Goal: Information Seeking & Learning: Learn about a topic

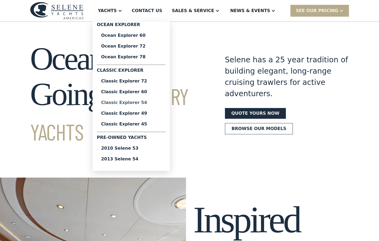
click at [144, 104] on div "Classic Explorer 54" at bounding box center [131, 102] width 60 height 4
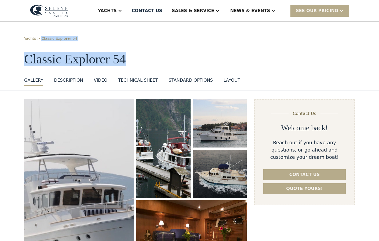
drag, startPoint x: 379, startPoint y: 32, endPoint x: 370, endPoint y: 49, distance: 19.3
click at [370, 53] on div "Yachts > Classic Explorer 54 Classic Explorer 54 GALLERY GALLERY VIRTUAL TOUR D…" at bounding box center [189, 56] width 379 height 69
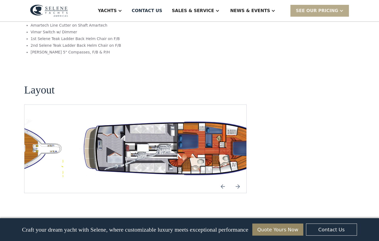
scroll to position [922, 0]
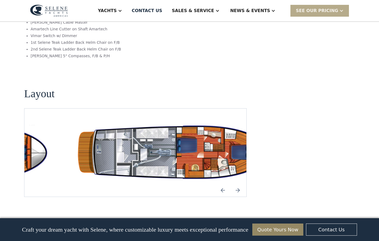
click at [222, 183] on img "Previous slide" at bounding box center [222, 189] width 13 height 13
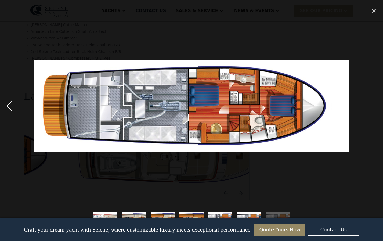
click at [8, 106] on div "previous image" at bounding box center [9, 106] width 18 height 202
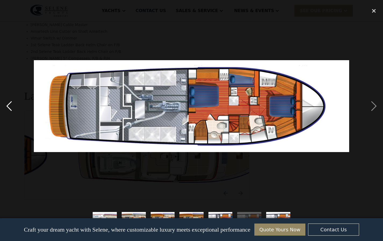
click at [8, 106] on div "previous image" at bounding box center [9, 106] width 18 height 202
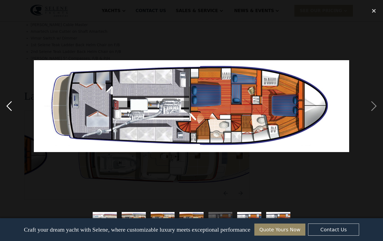
click at [11, 108] on div "previous image" at bounding box center [9, 106] width 18 height 202
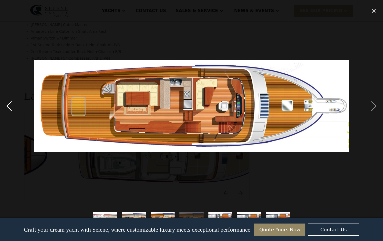
click at [8, 107] on div "previous image" at bounding box center [9, 106] width 18 height 202
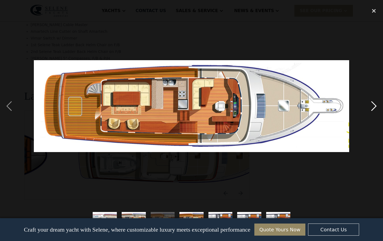
click at [374, 103] on div "next image" at bounding box center [373, 106] width 18 height 202
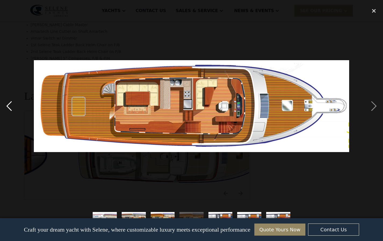
click at [6, 106] on div "previous image" at bounding box center [9, 106] width 18 height 202
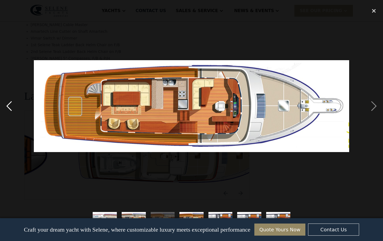
click at [7, 106] on div "previous image" at bounding box center [9, 106] width 18 height 202
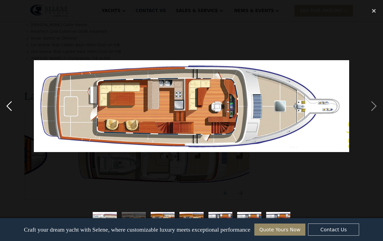
click at [7, 106] on div "previous image" at bounding box center [9, 106] width 18 height 202
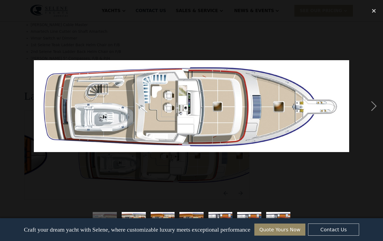
drag, startPoint x: 292, startPoint y: 192, endPoint x: 291, endPoint y: 156, distance: 35.4
click at [280, 153] on div at bounding box center [191, 106] width 383 height 202
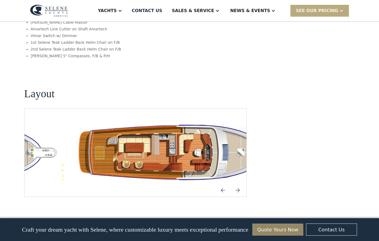
click at [309, 11] on div "SEE Our Pricing" at bounding box center [317, 11] width 42 height 6
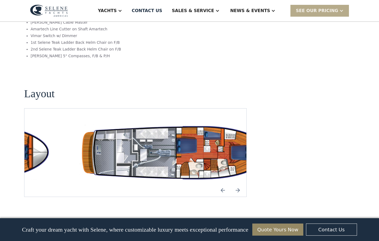
click at [56, 8] on img at bounding box center [49, 11] width 38 height 12
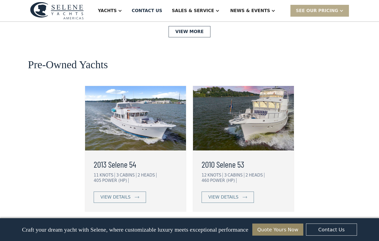
scroll to position [1345, 0]
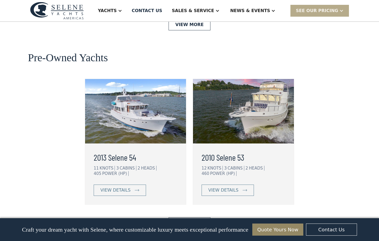
click at [252, 90] on img at bounding box center [243, 111] width 101 height 64
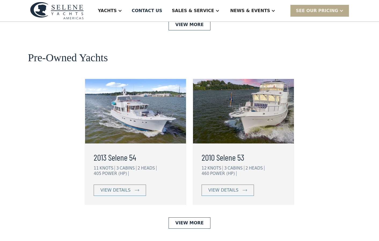
scroll to position [1345, 0]
click at [136, 100] on img at bounding box center [135, 111] width 101 height 64
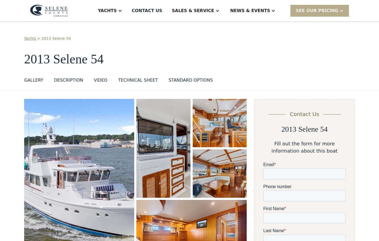
click at [176, 158] on img "open lightbox" at bounding box center [163, 148] width 54 height 99
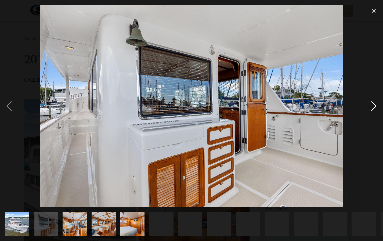
click at [372, 107] on div "next image" at bounding box center [373, 106] width 18 height 202
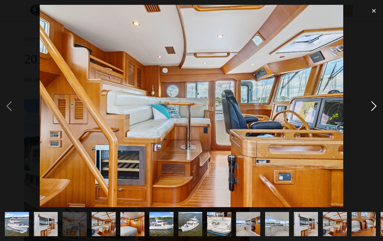
click at [372, 107] on div "next image" at bounding box center [373, 106] width 18 height 202
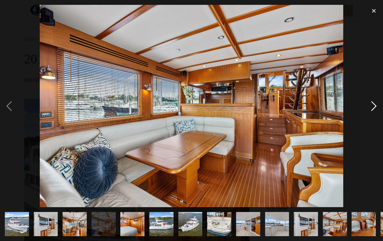
click at [372, 107] on div "next image" at bounding box center [373, 106] width 18 height 202
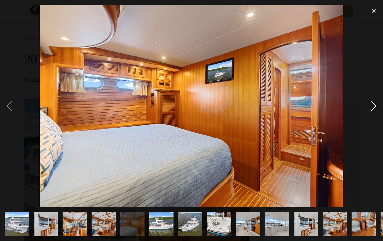
click at [372, 107] on div "next image" at bounding box center [373, 106] width 18 height 202
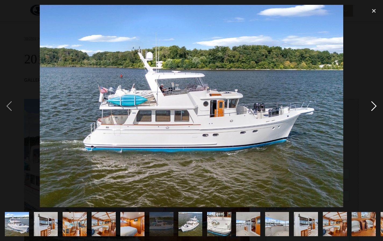
click at [372, 107] on div "next image" at bounding box center [373, 106] width 18 height 202
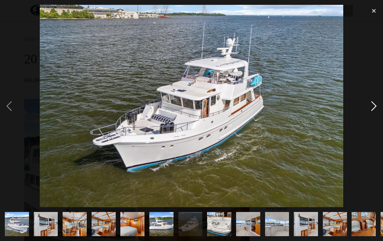
click at [371, 107] on div "next image" at bounding box center [373, 106] width 18 height 202
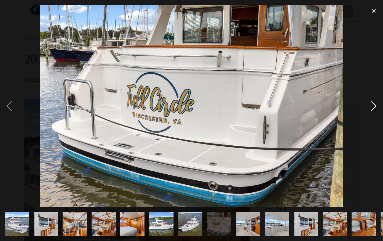
click at [371, 107] on div "next image" at bounding box center [373, 106] width 18 height 202
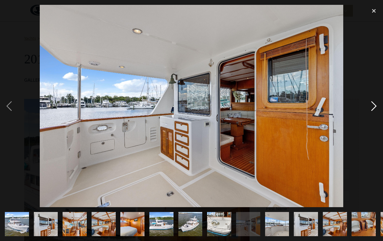
click at [371, 107] on div "next image" at bounding box center [373, 106] width 18 height 202
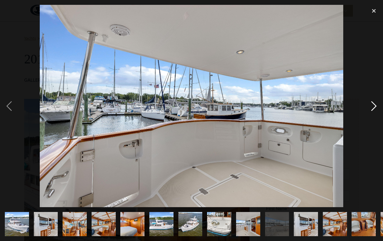
click at [371, 106] on div "next image" at bounding box center [373, 106] width 18 height 202
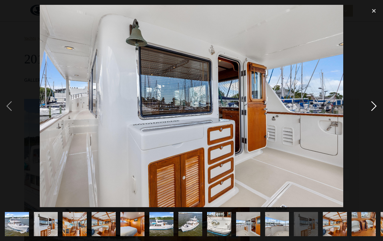
click at [371, 106] on div "next image" at bounding box center [373, 106] width 18 height 202
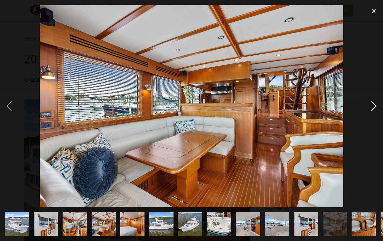
click at [371, 106] on div "next image" at bounding box center [373, 106] width 18 height 202
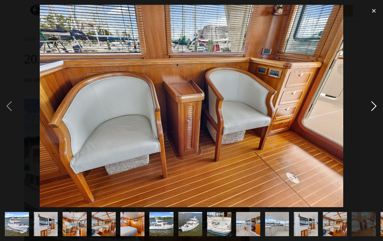
click at [371, 106] on div "next image" at bounding box center [373, 106] width 18 height 202
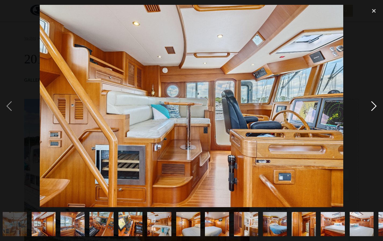
scroll to position [0, 378]
click at [371, 106] on div "next image" at bounding box center [373, 106] width 18 height 202
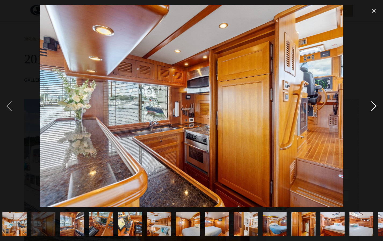
click at [371, 106] on div "next image" at bounding box center [373, 106] width 18 height 202
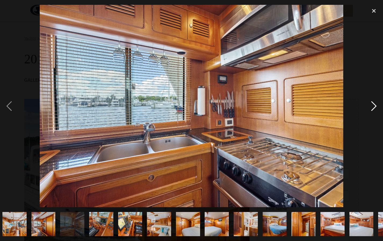
click at [371, 106] on div "next image" at bounding box center [373, 106] width 18 height 202
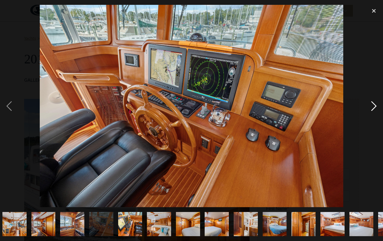
click at [371, 106] on div "next image" at bounding box center [373, 106] width 18 height 202
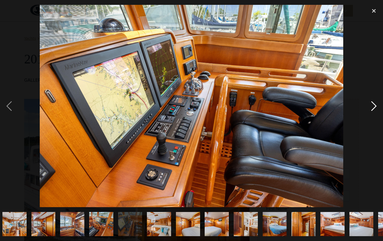
click at [371, 107] on div "next image" at bounding box center [373, 106] width 18 height 202
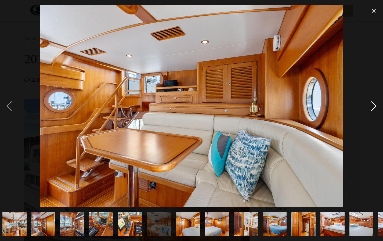
click at [371, 106] on div "next image" at bounding box center [373, 106] width 18 height 202
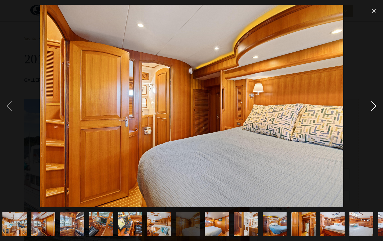
click at [371, 106] on div "next image" at bounding box center [373, 106] width 18 height 202
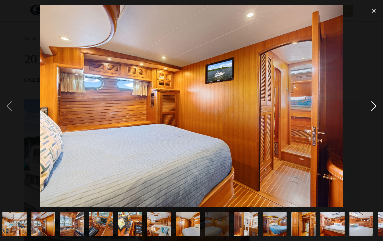
click at [371, 106] on div "next image" at bounding box center [373, 106] width 18 height 202
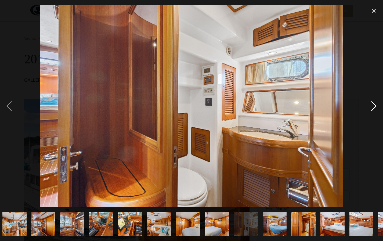
click at [371, 106] on div "next image" at bounding box center [373, 106] width 18 height 202
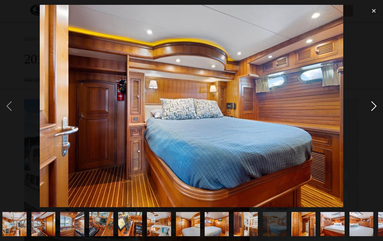
click at [371, 106] on div "next image" at bounding box center [373, 106] width 18 height 202
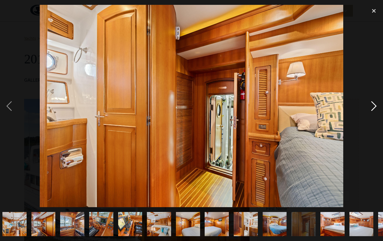
click at [371, 106] on div "next image" at bounding box center [373, 106] width 18 height 202
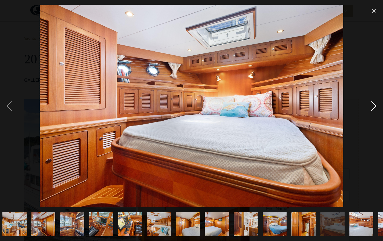
click at [371, 106] on div "next image" at bounding box center [373, 106] width 18 height 202
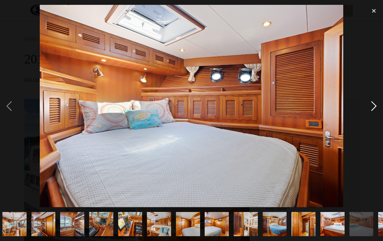
click at [371, 106] on div "next image" at bounding box center [373, 106] width 18 height 202
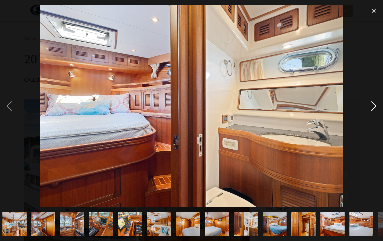
scroll to position [0, 460]
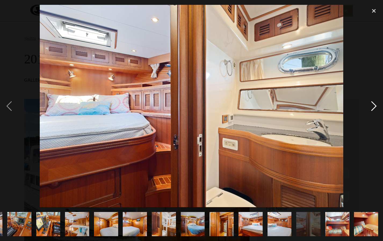
click at [371, 106] on div "next image" at bounding box center [373, 106] width 18 height 202
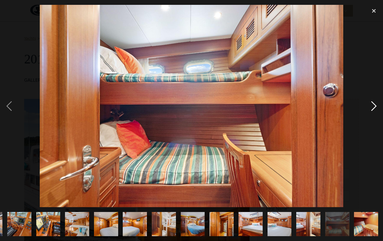
click at [370, 106] on div "next image" at bounding box center [373, 106] width 18 height 202
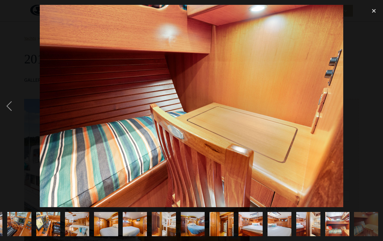
click at [370, 106] on div "next image" at bounding box center [373, 106] width 18 height 202
click at [371, 108] on div "next image" at bounding box center [373, 106] width 18 height 202
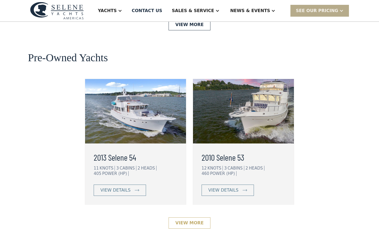
click at [184, 217] on link "View More" at bounding box center [189, 222] width 42 height 11
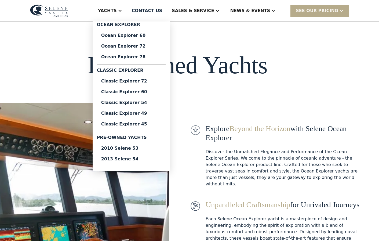
click at [117, 12] on div "Yachts" at bounding box center [107, 11] width 19 height 6
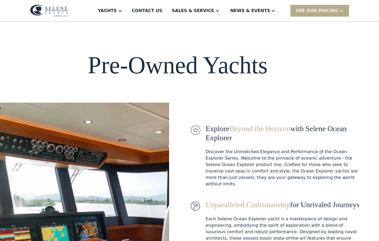
click at [117, 12] on div "Yachts" at bounding box center [107, 11] width 19 height 6
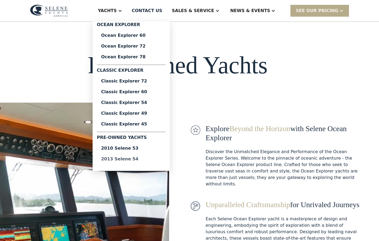
click at [145, 159] on div "2013 Selene 54" at bounding box center [131, 159] width 60 height 4
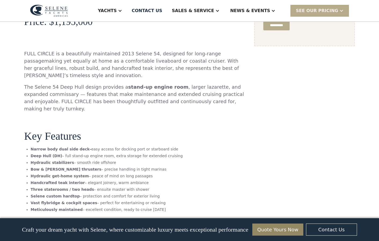
scroll to position [303, 0]
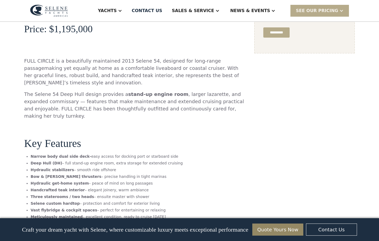
drag, startPoint x: 379, startPoint y: 31, endPoint x: 379, endPoint y: 36, distance: 5.1
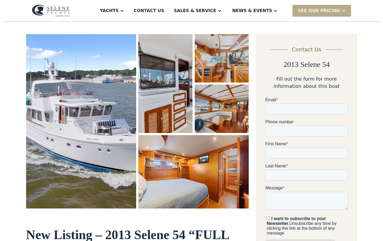
scroll to position [61, 0]
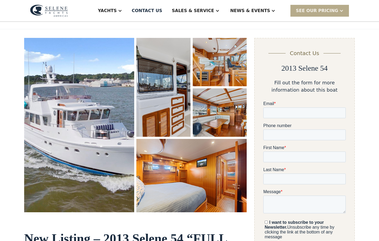
click at [92, 114] on img "open lightbox" at bounding box center [79, 125] width 110 height 174
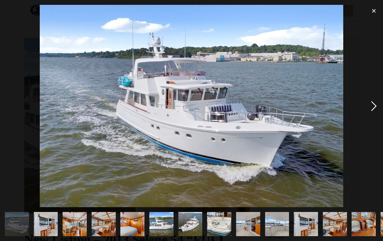
click at [370, 106] on div "next image" at bounding box center [373, 106] width 18 height 202
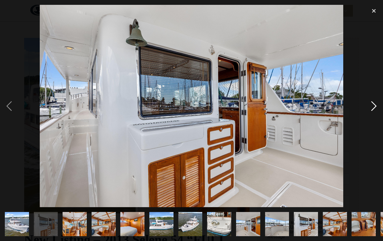
click at [370, 106] on div "next image" at bounding box center [373, 106] width 18 height 202
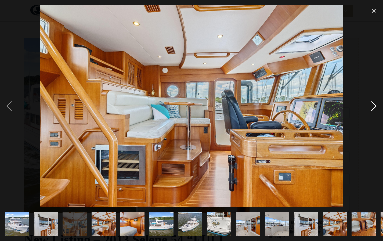
click at [370, 107] on div "next image" at bounding box center [373, 106] width 18 height 202
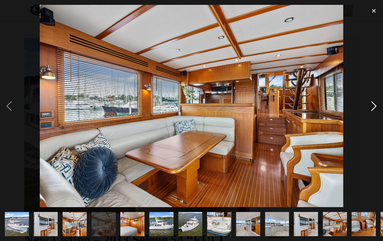
click at [370, 107] on div "next image" at bounding box center [373, 106] width 18 height 202
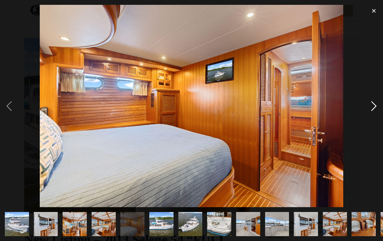
click at [370, 107] on div "next image" at bounding box center [373, 106] width 18 height 202
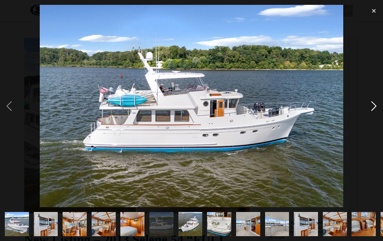
click at [370, 107] on div "next image" at bounding box center [373, 106] width 18 height 202
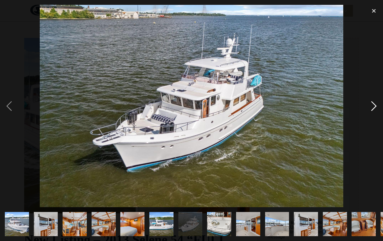
click at [370, 107] on div "next image" at bounding box center [373, 106] width 18 height 202
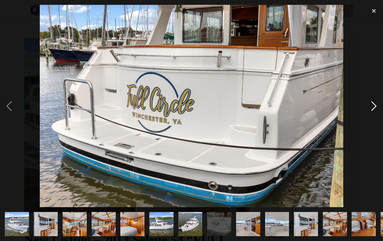
click at [370, 107] on div "next image" at bounding box center [373, 106] width 18 height 202
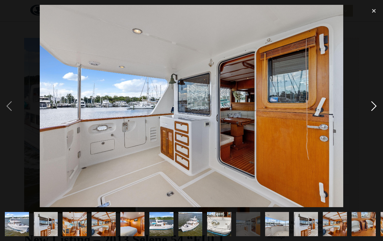
click at [370, 107] on div "next image" at bounding box center [373, 106] width 18 height 202
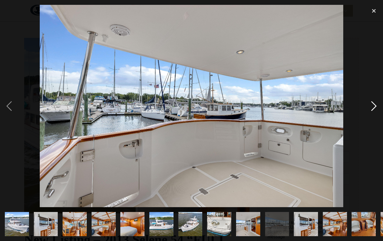
click at [370, 107] on div "next image" at bounding box center [373, 106] width 18 height 202
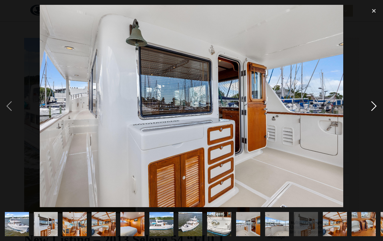
click at [370, 107] on div "next image" at bounding box center [373, 106] width 18 height 202
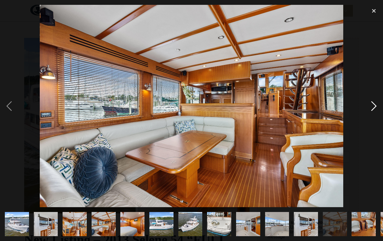
click at [370, 107] on div "next image" at bounding box center [373, 106] width 18 height 202
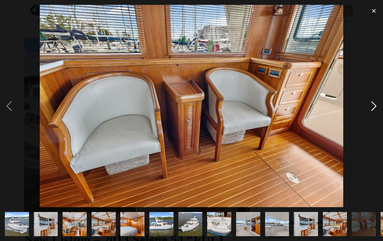
click at [370, 108] on div "next image" at bounding box center [373, 106] width 18 height 202
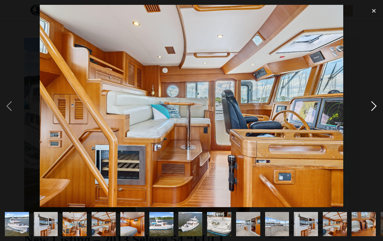
scroll to position [0, 378]
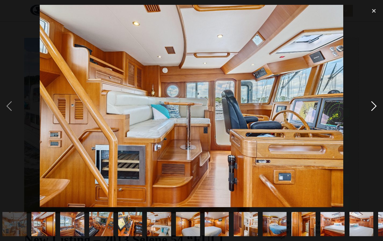
click at [374, 108] on div "next image" at bounding box center [373, 106] width 18 height 202
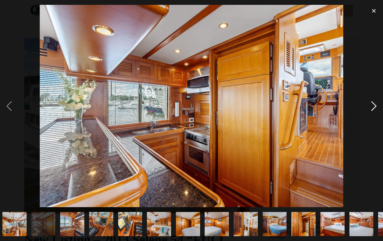
click at [374, 107] on div "next image" at bounding box center [373, 106] width 18 height 202
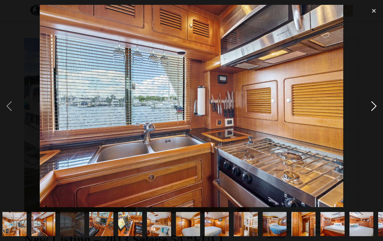
click at [374, 108] on div "next image" at bounding box center [373, 106] width 18 height 202
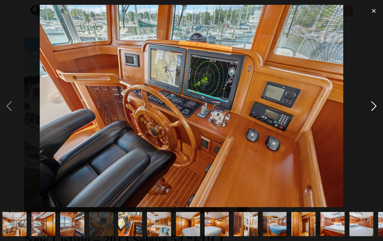
click at [374, 108] on div "next image" at bounding box center [373, 106] width 18 height 202
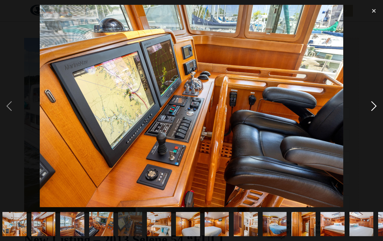
click at [374, 108] on div "next image" at bounding box center [373, 106] width 18 height 202
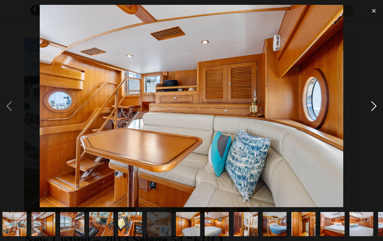
click at [374, 108] on div "next image" at bounding box center [373, 106] width 18 height 202
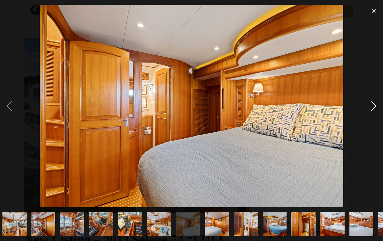
click at [374, 108] on div "next image" at bounding box center [373, 106] width 18 height 202
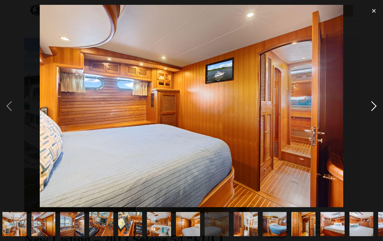
click at [374, 108] on div "next image" at bounding box center [373, 106] width 18 height 202
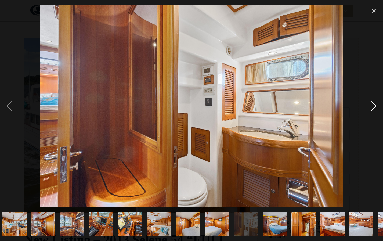
click at [374, 108] on div "next image" at bounding box center [373, 106] width 18 height 202
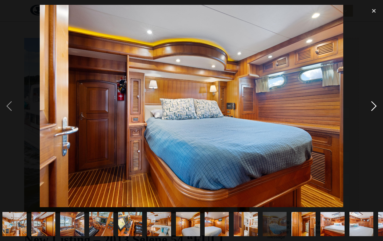
click at [374, 108] on div "next image" at bounding box center [373, 106] width 18 height 202
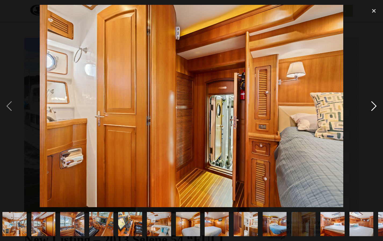
click at [374, 108] on div "next image" at bounding box center [373, 106] width 18 height 202
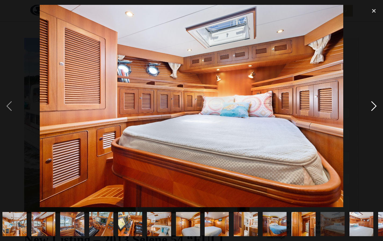
click at [374, 108] on div "next image" at bounding box center [373, 106] width 18 height 202
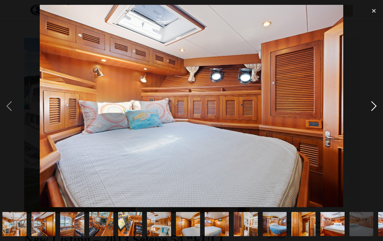
click at [374, 108] on div "next image" at bounding box center [373, 106] width 18 height 202
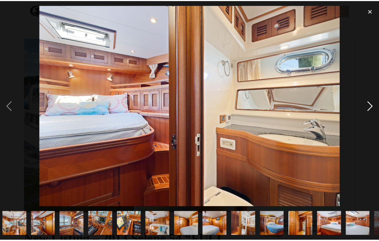
scroll to position [0, 460]
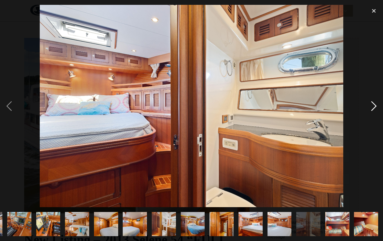
click at [374, 108] on div "next image" at bounding box center [373, 106] width 18 height 202
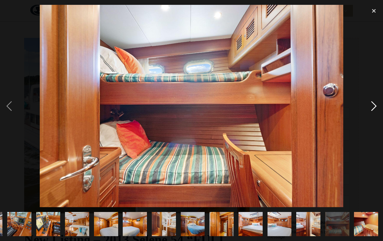
click at [374, 107] on div "next image" at bounding box center [373, 106] width 18 height 202
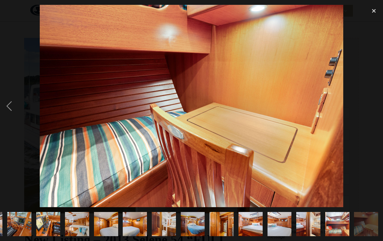
click at [373, 107] on div "next image" at bounding box center [373, 106] width 18 height 202
click at [373, 10] on div "close lightbox" at bounding box center [373, 11] width 18 height 12
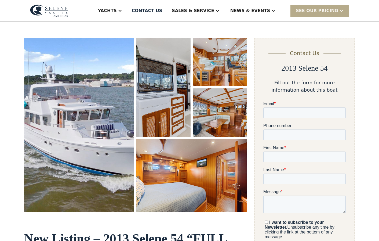
scroll to position [0, 0]
